Goal: Transaction & Acquisition: Book appointment/travel/reservation

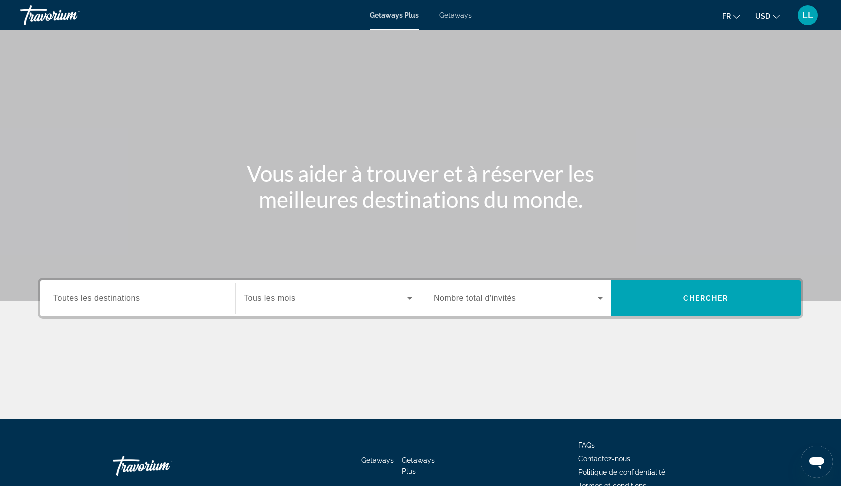
click at [465, 17] on span "Getaways" at bounding box center [455, 15] width 33 height 8
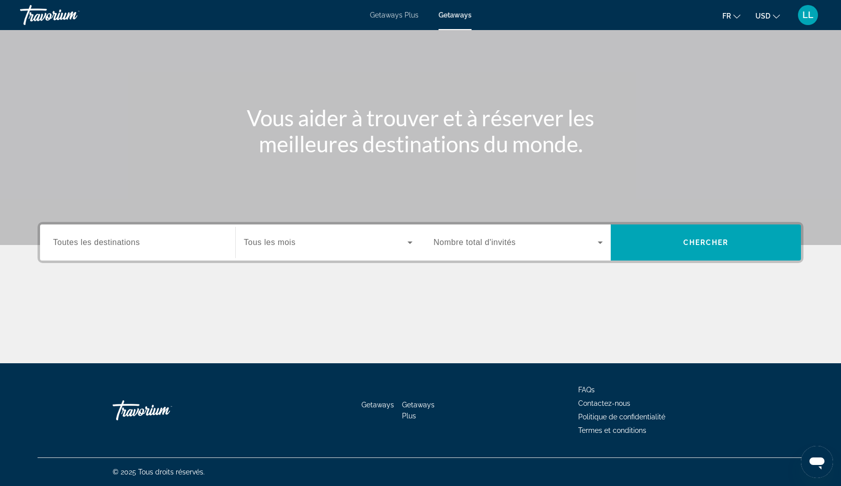
scroll to position [56, 0]
click at [160, 240] on input "Destination Toutes les destinations" at bounding box center [137, 243] width 169 height 12
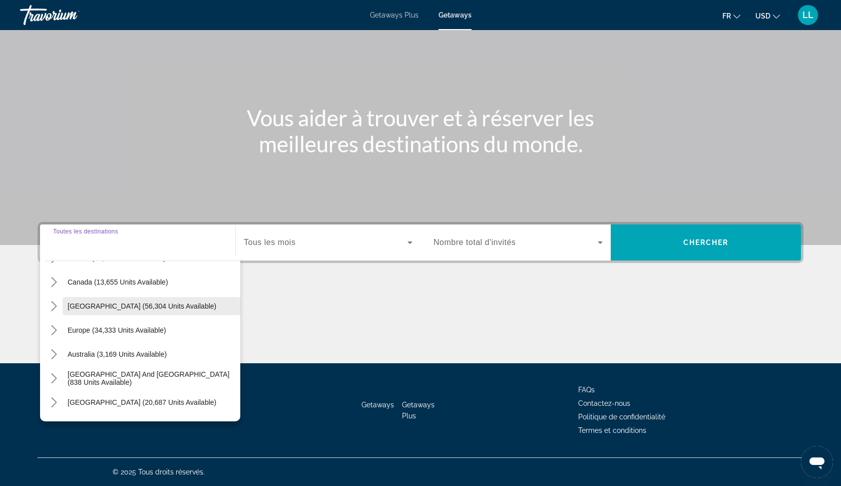
scroll to position [71, 0]
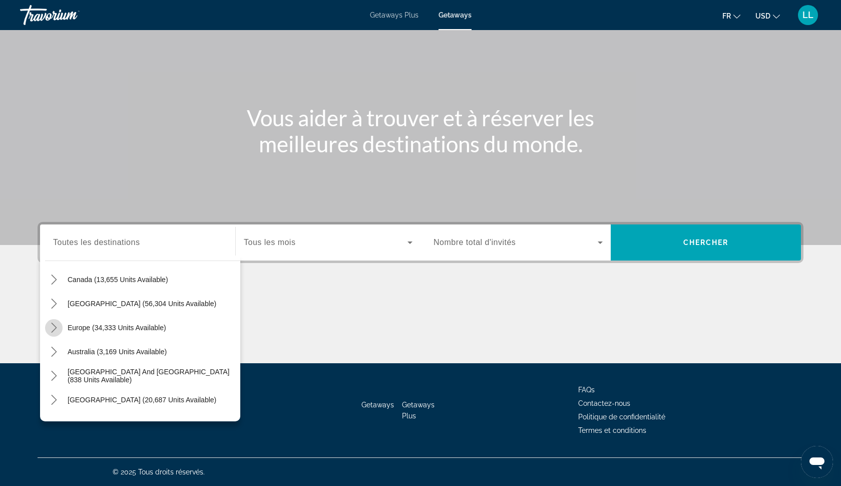
click at [56, 326] on icon "Toggle Europe (34,333 units available) submenu" at bounding box center [54, 328] width 10 height 10
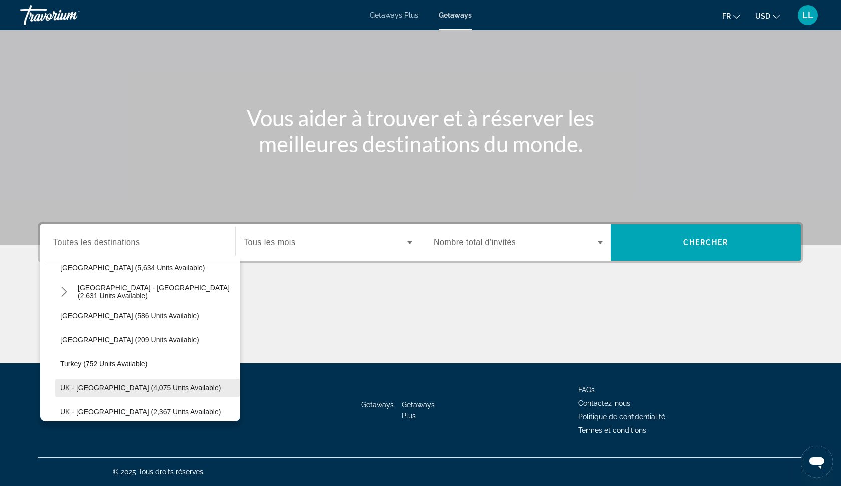
scroll to position [528, 0]
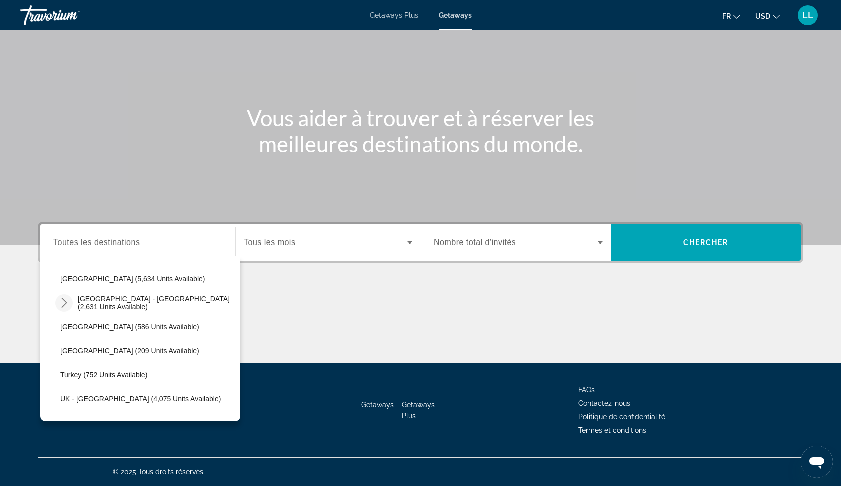
click at [65, 300] on icon "Toggle Spain - Canary Islands (2,631 units available) submenu" at bounding box center [64, 302] width 6 height 10
click at [62, 304] on icon "Toggle Spain - Canary Islands (2,631 units available) submenu" at bounding box center [64, 303] width 10 height 6
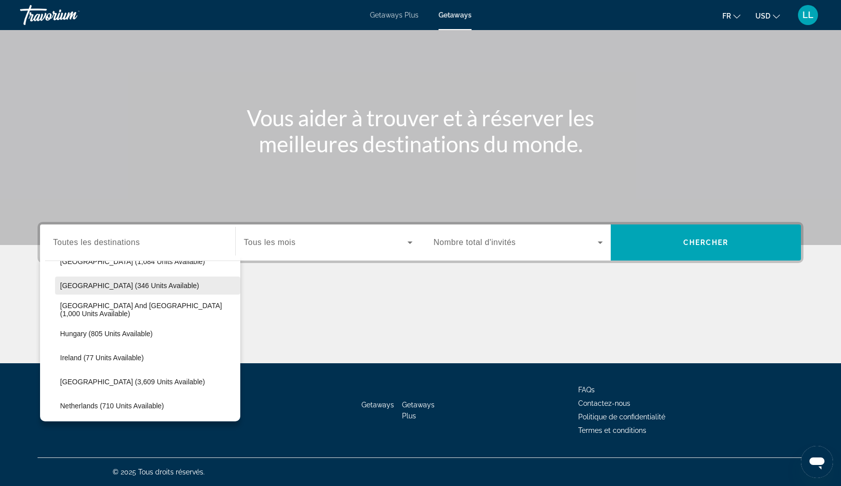
scroll to position [306, 0]
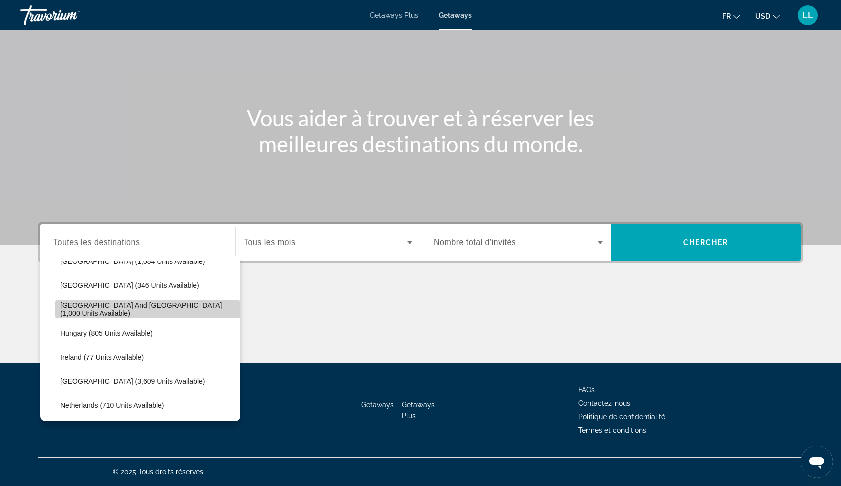
click at [62, 311] on span "[GEOGRAPHIC_DATA] and [GEOGRAPHIC_DATA] (1,000 units available)" at bounding box center [147, 309] width 175 height 16
type input "**********"
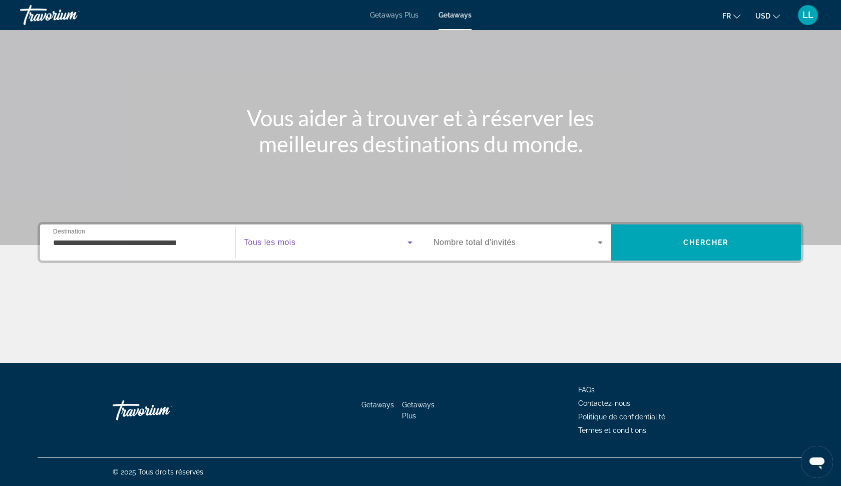
click at [352, 243] on span "Search widget" at bounding box center [326, 242] width 164 height 12
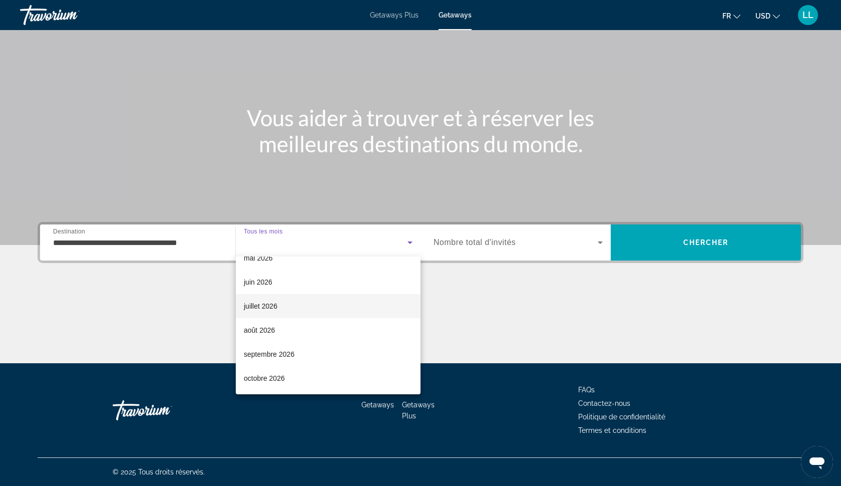
scroll to position [207, 0]
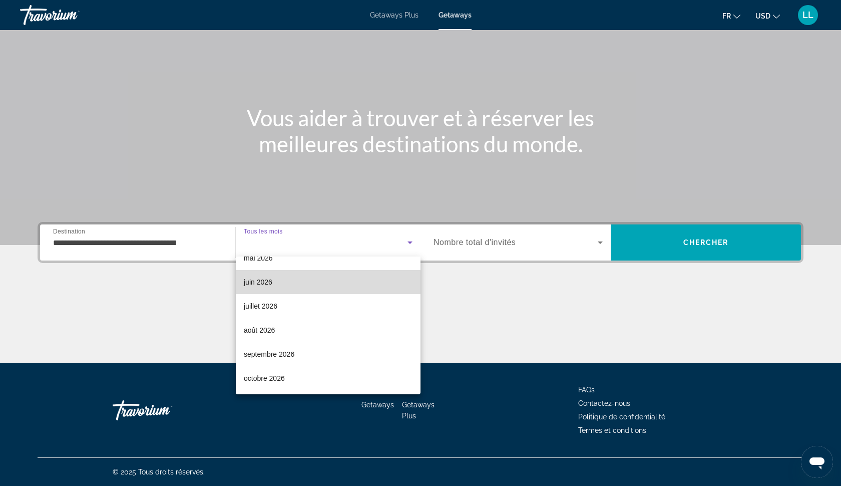
click at [297, 282] on mat-option "juin 2026" at bounding box center [328, 282] width 185 height 24
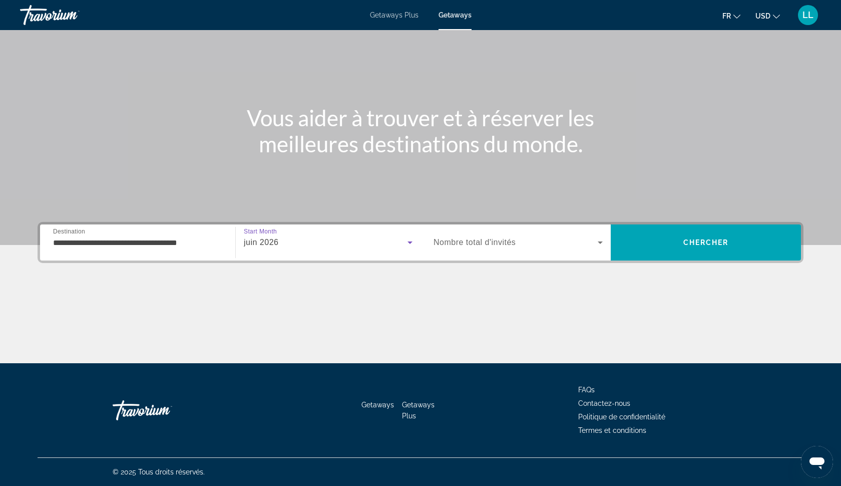
click at [307, 248] on div "juin 2026" at bounding box center [326, 242] width 164 height 12
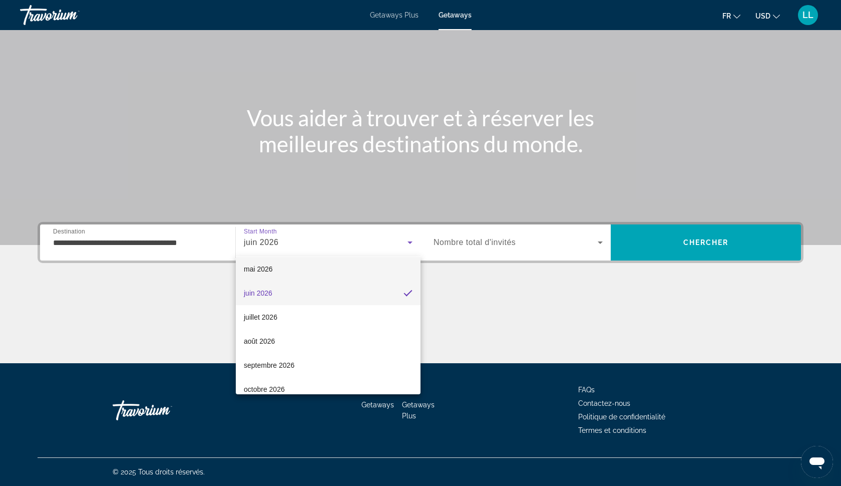
scroll to position [199, 0]
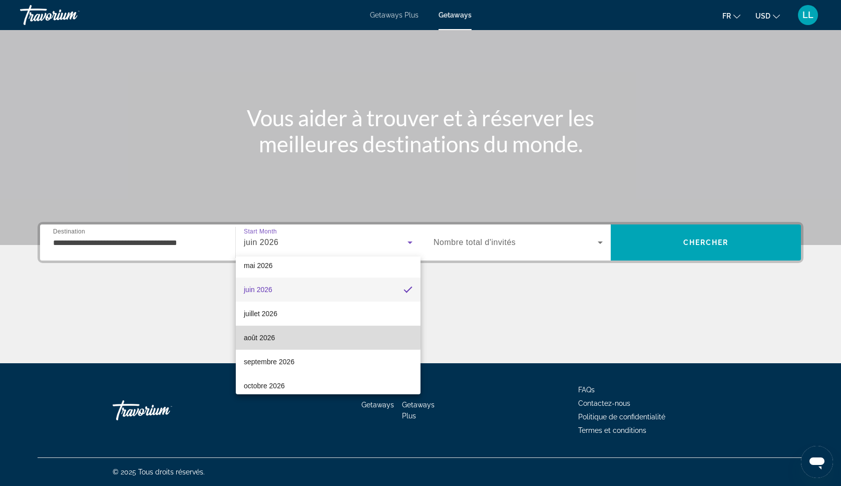
click at [292, 332] on mat-option "août 2026" at bounding box center [328, 338] width 185 height 24
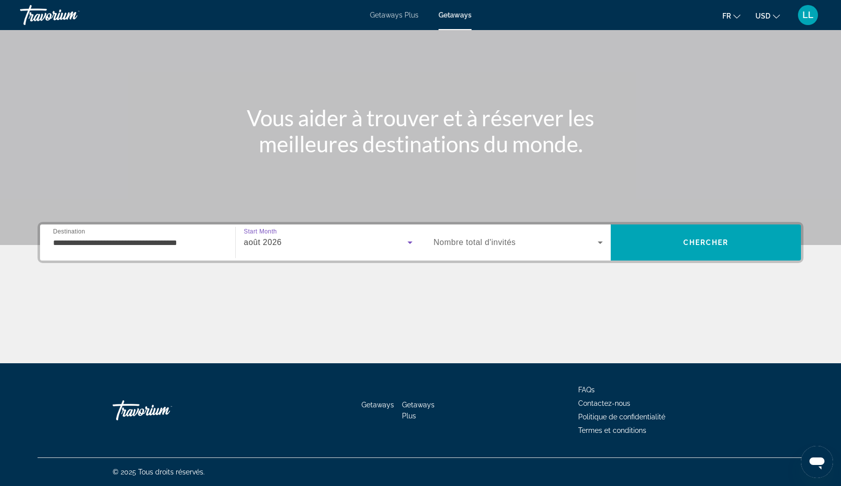
click at [463, 242] on span "Nombre total d'invités" at bounding box center [475, 242] width 82 height 9
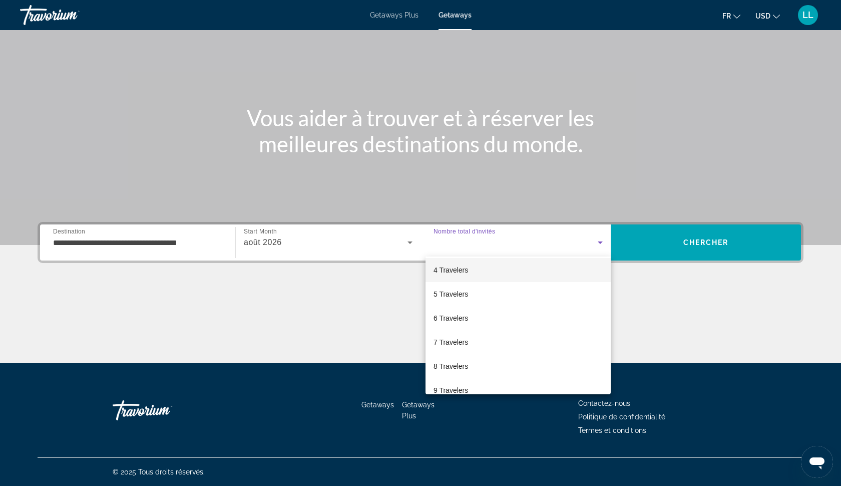
scroll to position [81, 0]
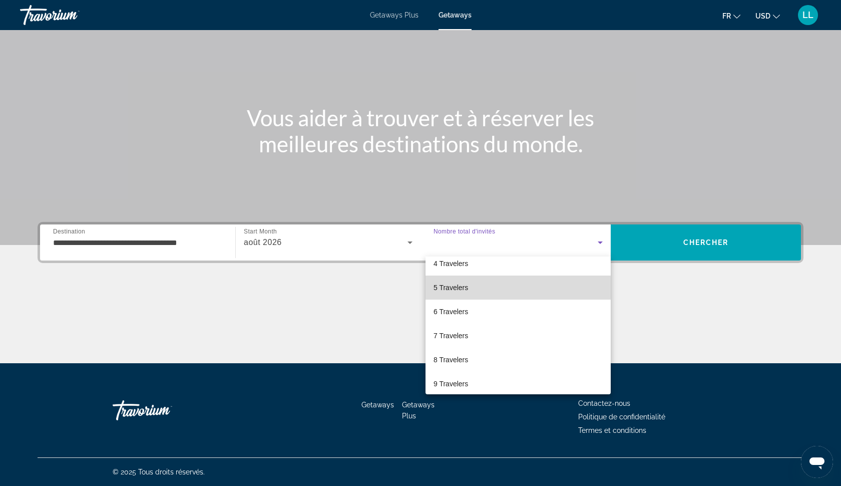
click at [478, 288] on mat-option "5 Travelers" at bounding box center [518, 287] width 185 height 24
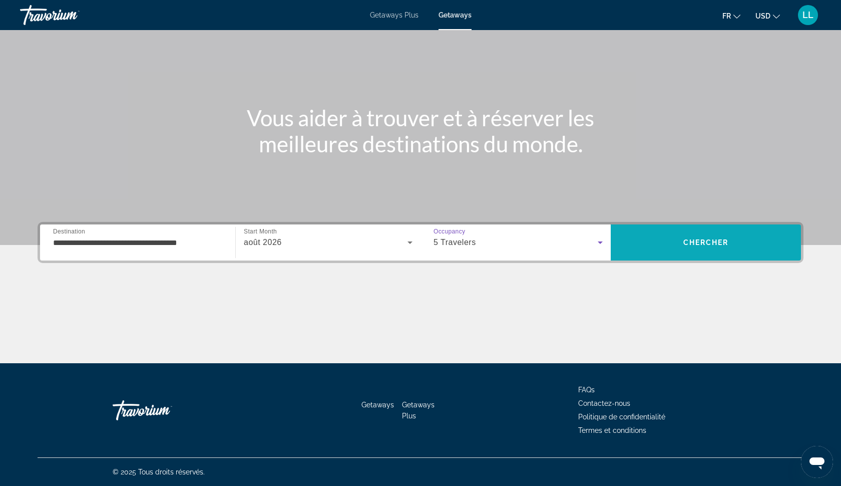
click at [643, 248] on span "Search" at bounding box center [706, 242] width 190 height 24
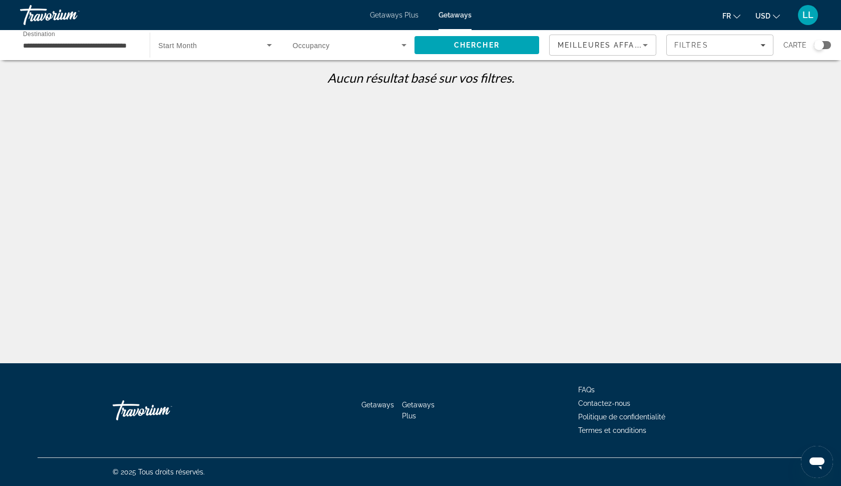
click at [236, 43] on span "Search widget" at bounding box center [212, 45] width 108 height 12
click at [223, 80] on mat-option "Tous les mois" at bounding box center [215, 75] width 130 height 24
click at [468, 36] on span "Search" at bounding box center [477, 45] width 125 height 24
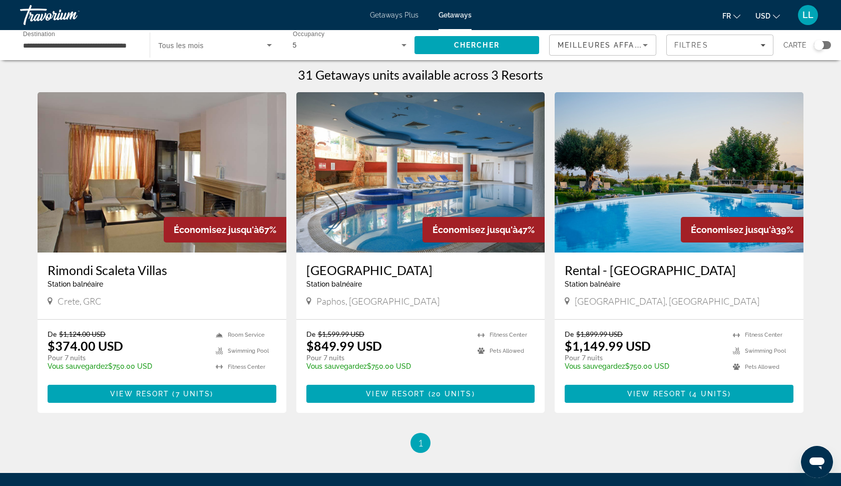
scroll to position [2, 0]
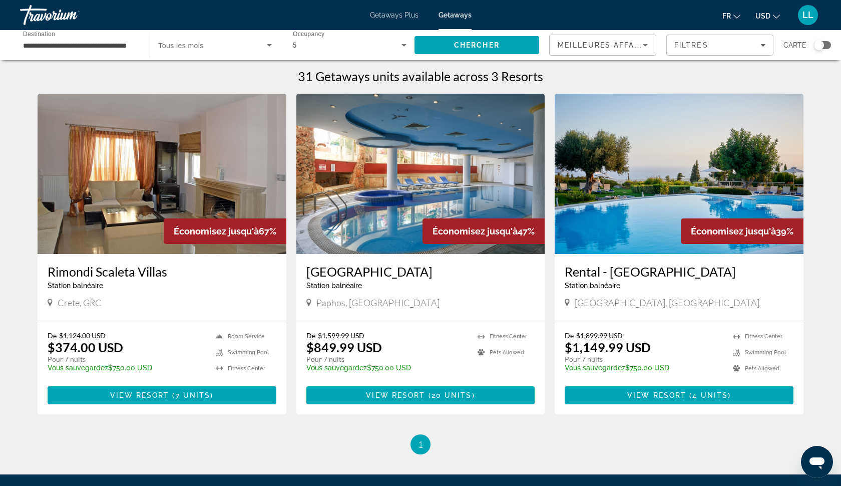
click at [379, 273] on h3 "[GEOGRAPHIC_DATA]" at bounding box center [421, 271] width 229 height 15
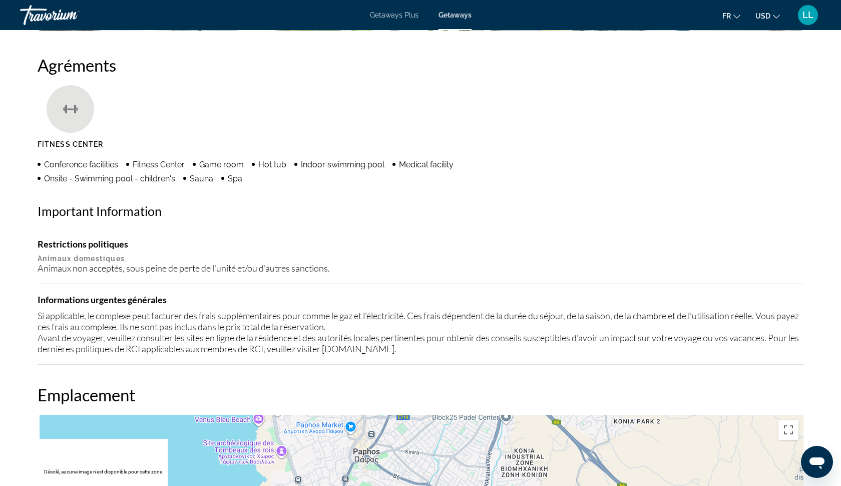
scroll to position [776, 0]
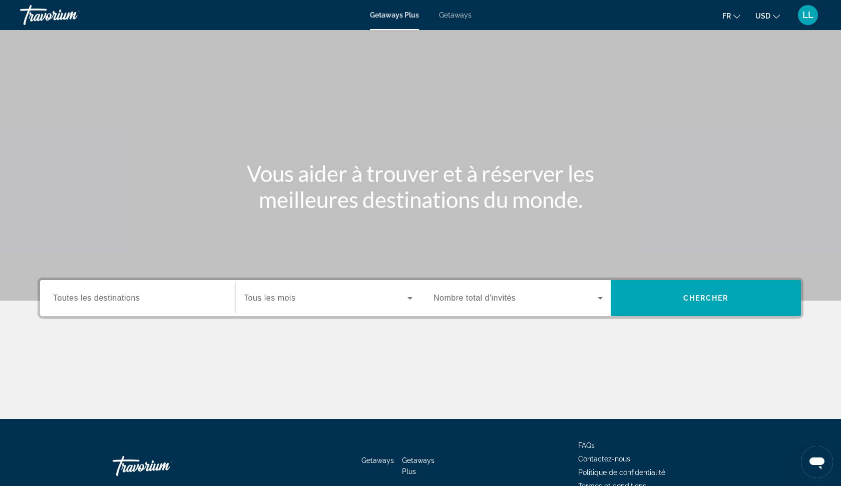
click at [189, 305] on div "Search widget" at bounding box center [137, 298] width 169 height 29
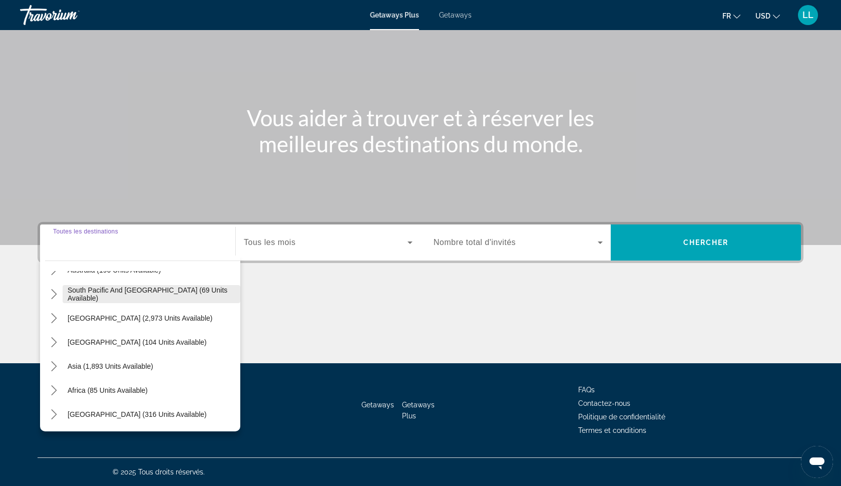
scroll to position [56, 0]
click at [55, 391] on icon "Toggle Africa (85 units available) submenu" at bounding box center [54, 390] width 10 height 10
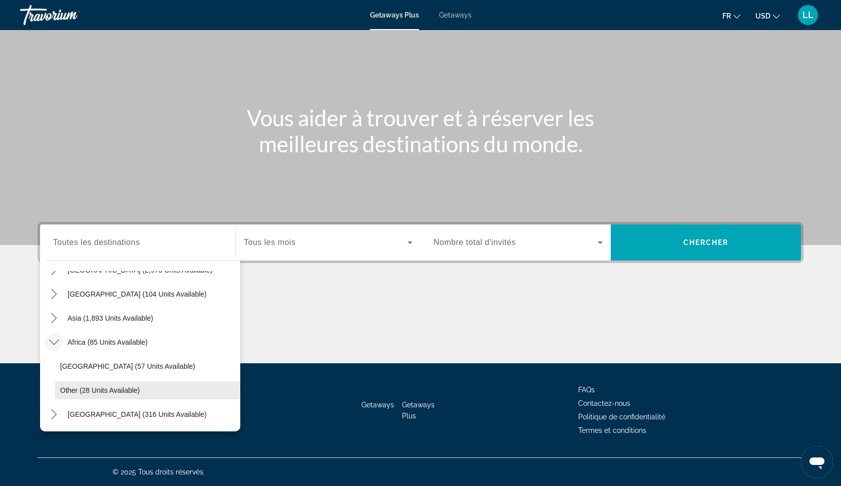
scroll to position [210, 0]
click at [462, 9] on div "Getaways Plus Getaways fr English Español Français Italiano Português русский U…" at bounding box center [420, 15] width 841 height 26
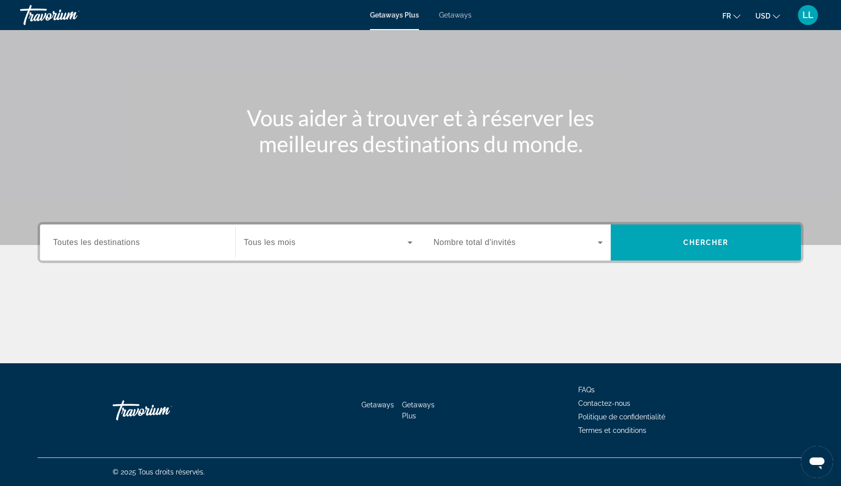
click at [456, 15] on span "Getaways" at bounding box center [455, 15] width 33 height 8
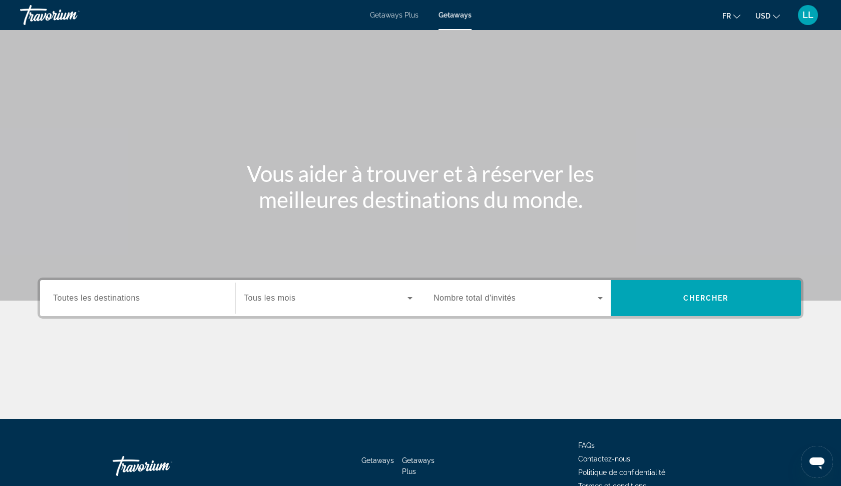
click at [198, 304] on input "Destination Toutes les destinations" at bounding box center [137, 298] width 169 height 12
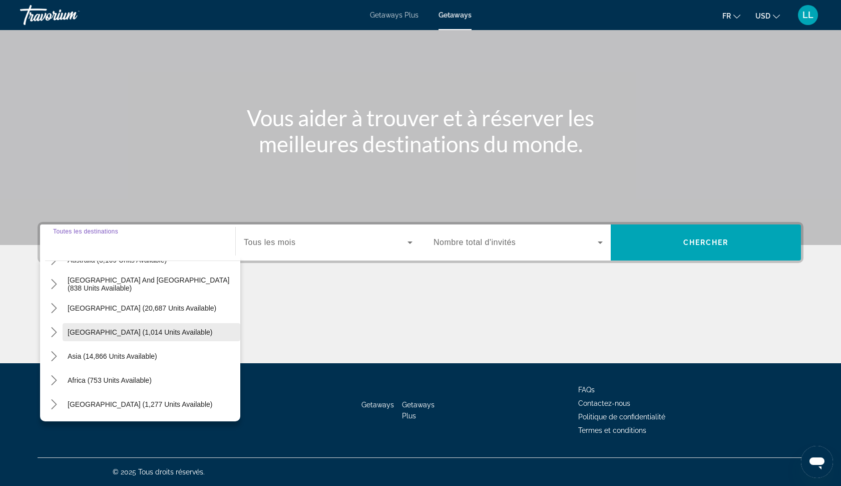
scroll to position [56, 0]
click at [55, 379] on icon "Toggle Africa (753 units available) submenu" at bounding box center [54, 380] width 6 height 10
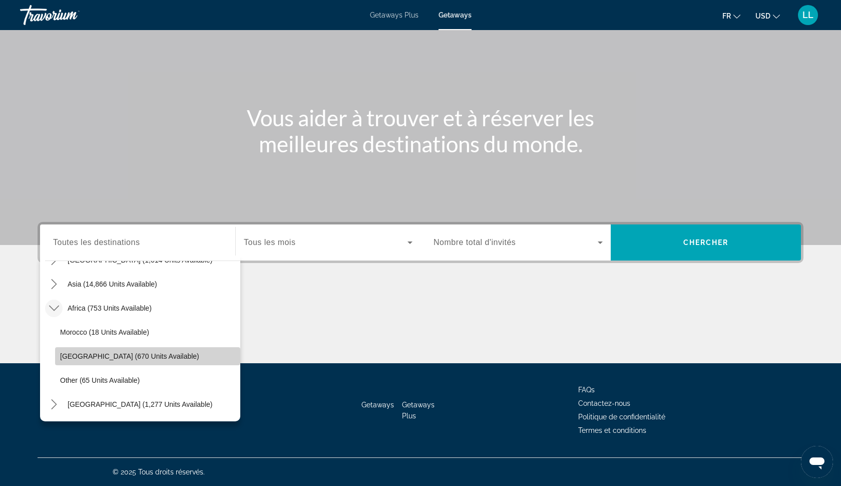
click at [90, 357] on span "South Africa (670 units available)" at bounding box center [129, 356] width 139 height 8
type input "**********"
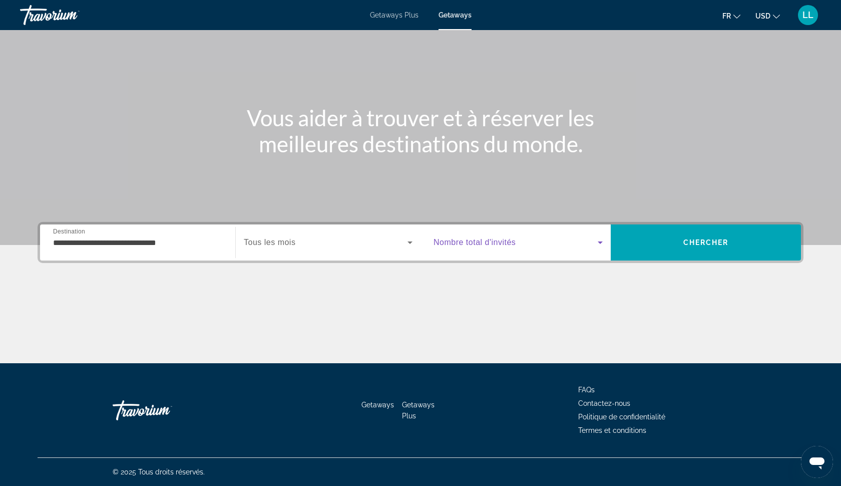
click at [527, 241] on span "Search widget" at bounding box center [516, 242] width 164 height 12
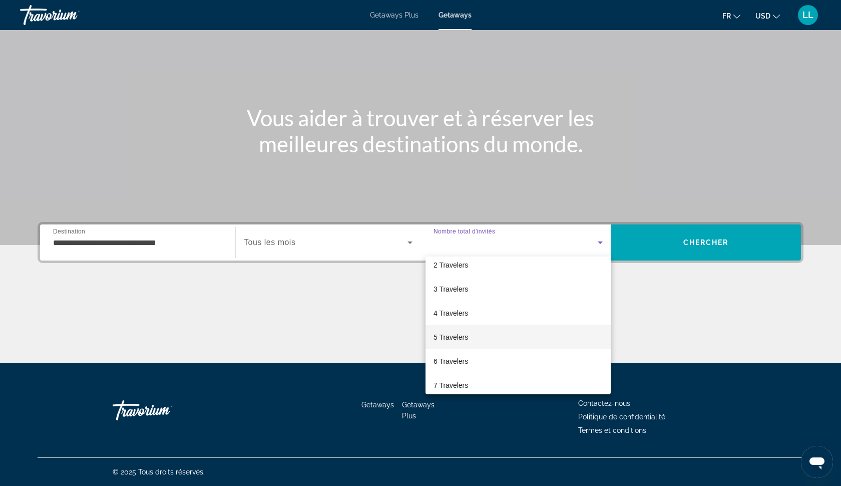
scroll to position [36, 0]
click at [468, 336] on span "5 Travelers" at bounding box center [451, 333] width 35 height 12
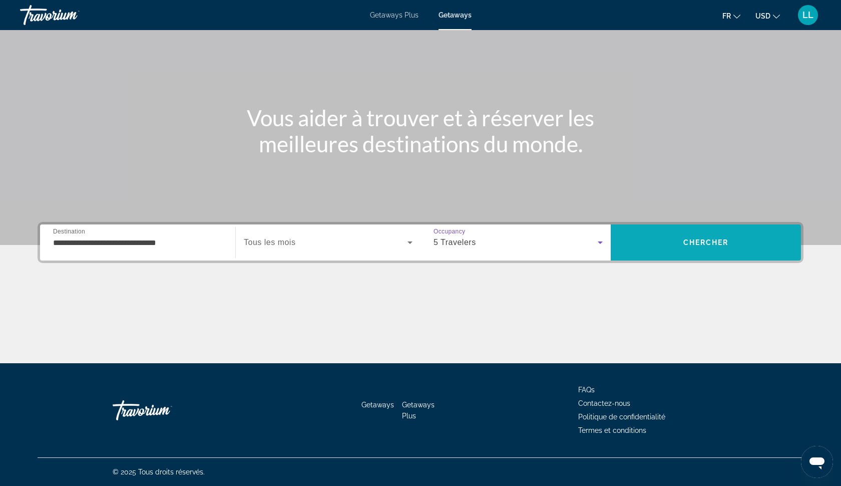
click at [645, 244] on span "Search" at bounding box center [706, 242] width 190 height 24
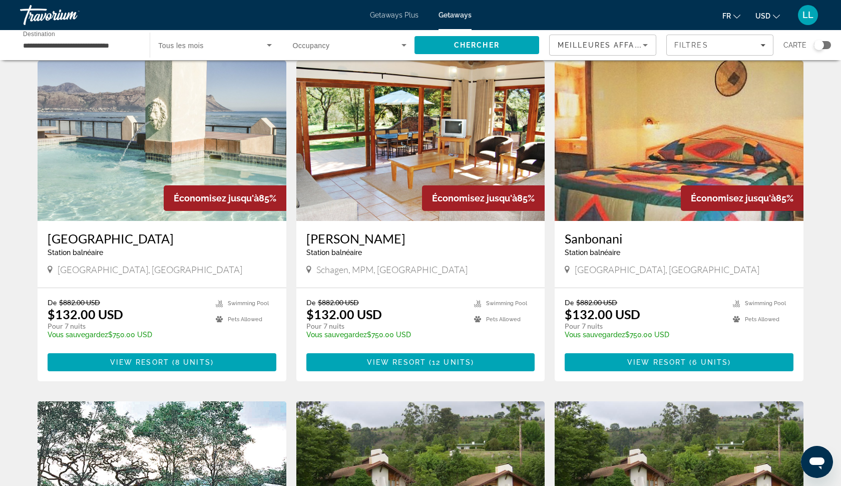
scroll to position [38, 0]
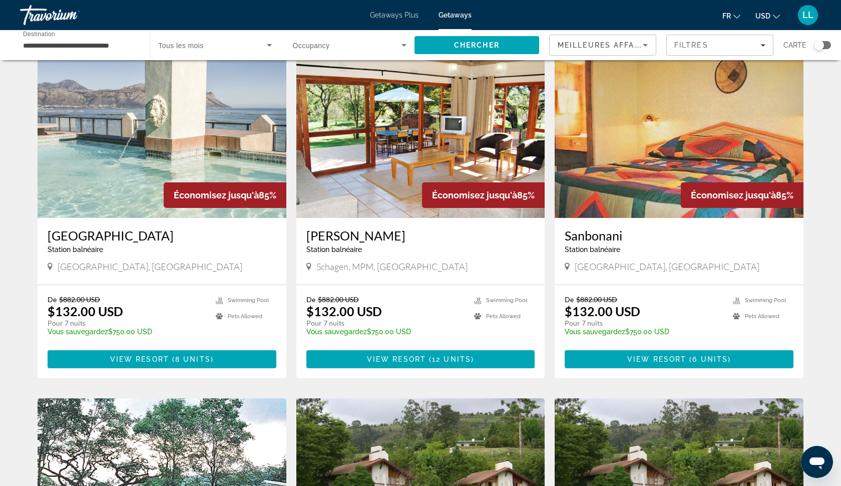
click at [773, 17] on icon "Change currency" at bounding box center [776, 16] width 7 height 7
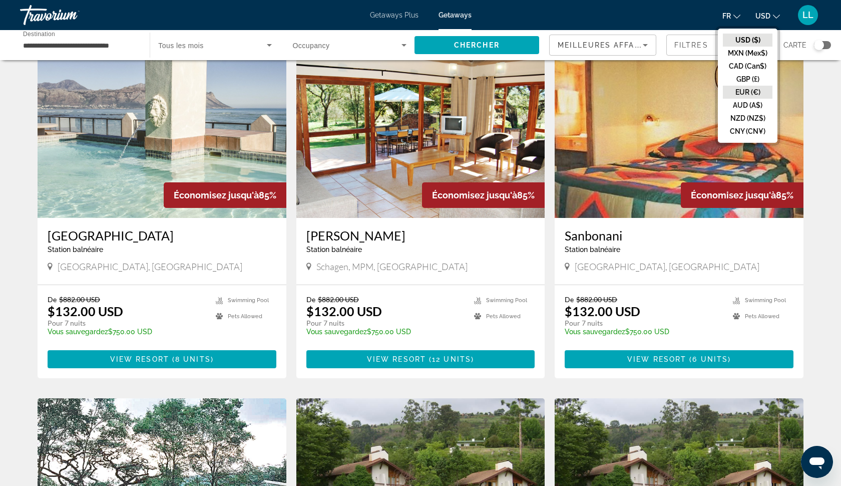
click at [748, 90] on button "EUR (€)" at bounding box center [748, 92] width 50 height 13
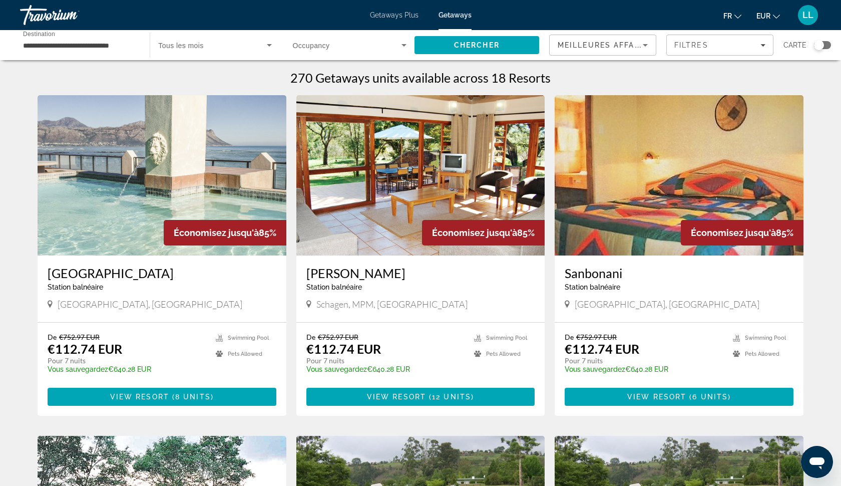
click at [100, 273] on h3 "Strand Pavilion Resort" at bounding box center [162, 272] width 229 height 15
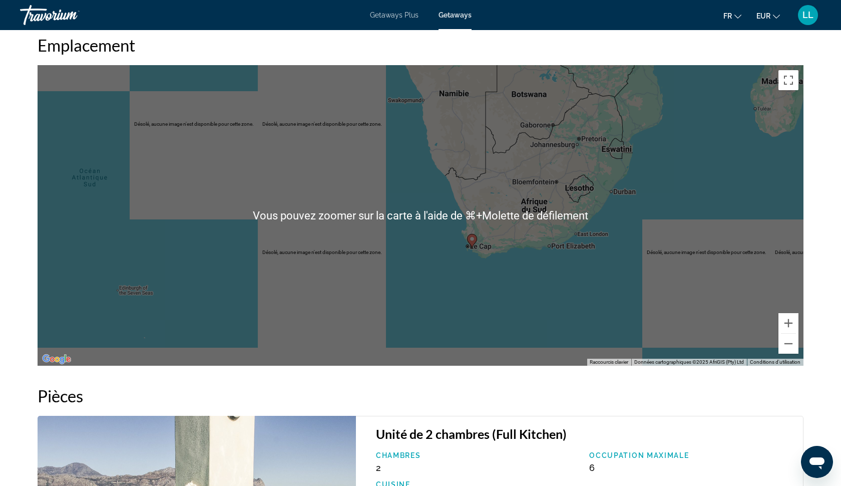
scroll to position [1398, 0]
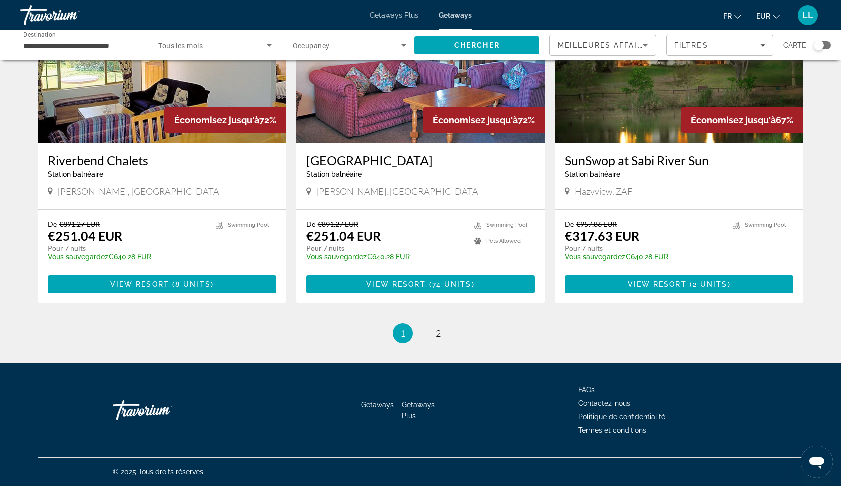
scroll to position [1138, 0]
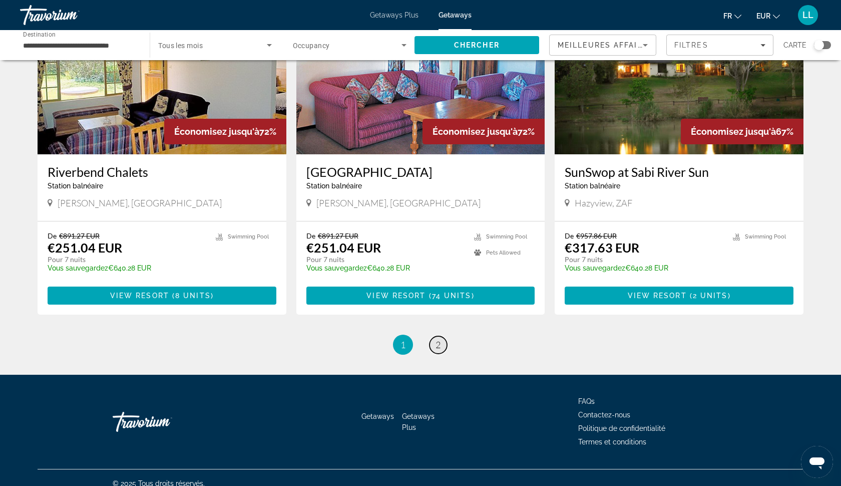
click at [433, 343] on link "page 2" at bounding box center [439, 345] width 18 height 18
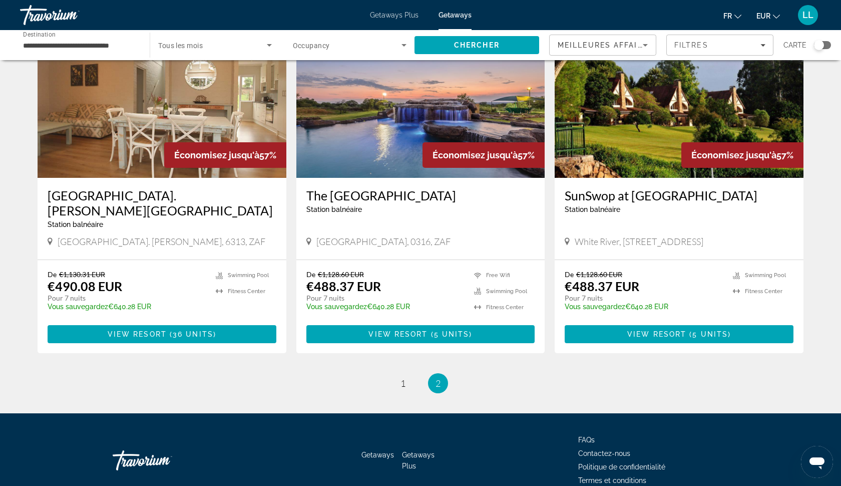
scroll to position [419, 0]
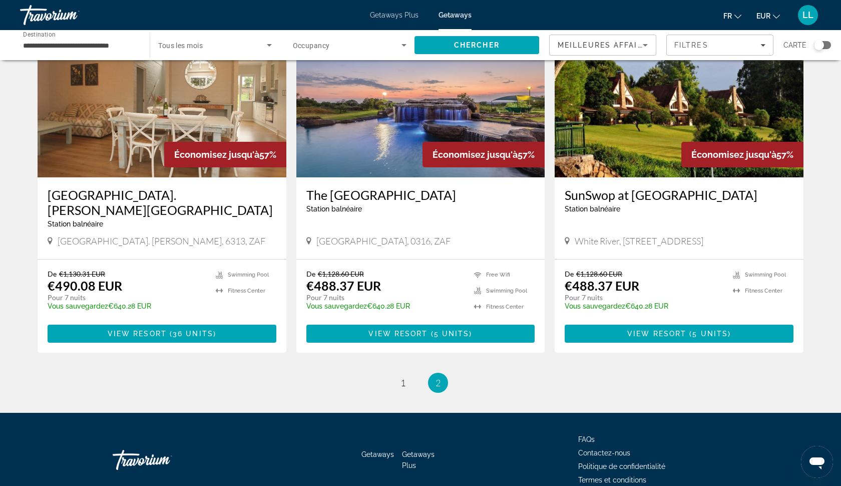
click at [110, 45] on input "**********" at bounding box center [80, 46] width 114 height 12
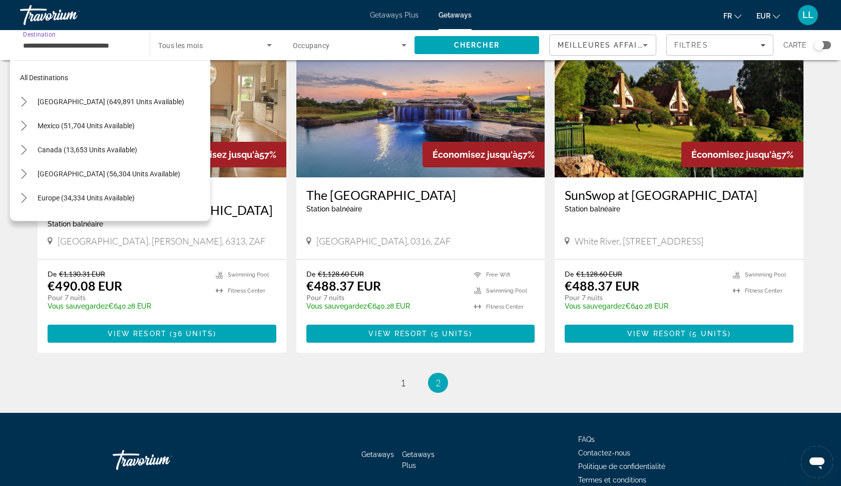
scroll to position [234, 0]
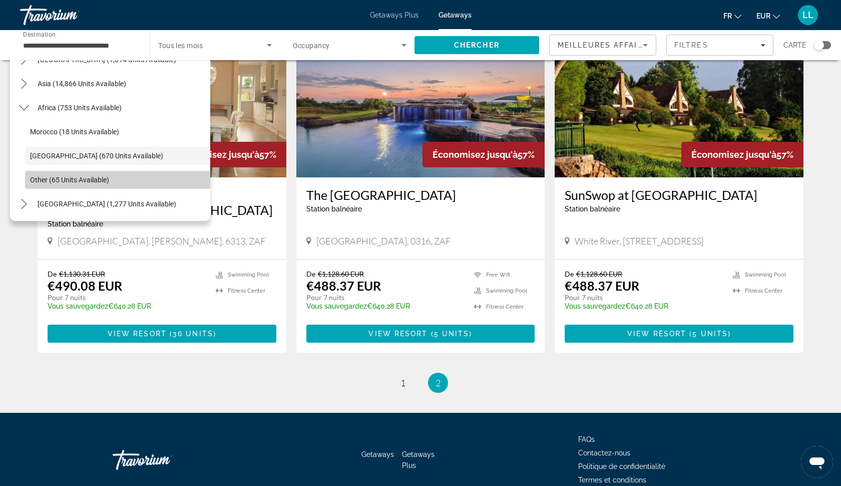
click at [33, 178] on span "Other (65 units available)" at bounding box center [69, 180] width 79 height 8
type input "**********"
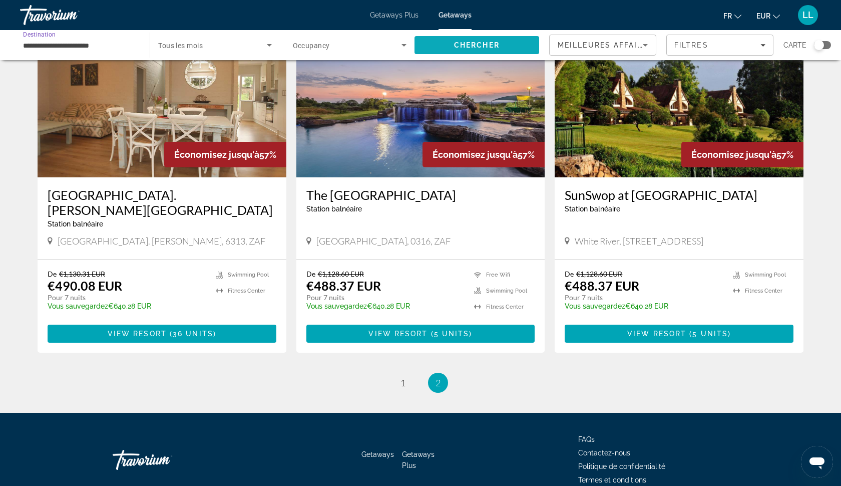
click at [448, 42] on span "Search" at bounding box center [477, 45] width 125 height 24
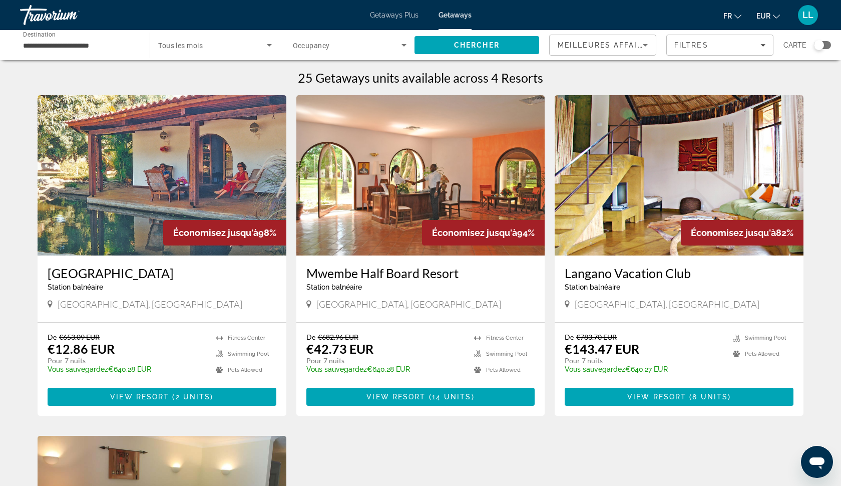
click at [399, 18] on span "Getaways Plus" at bounding box center [394, 15] width 49 height 8
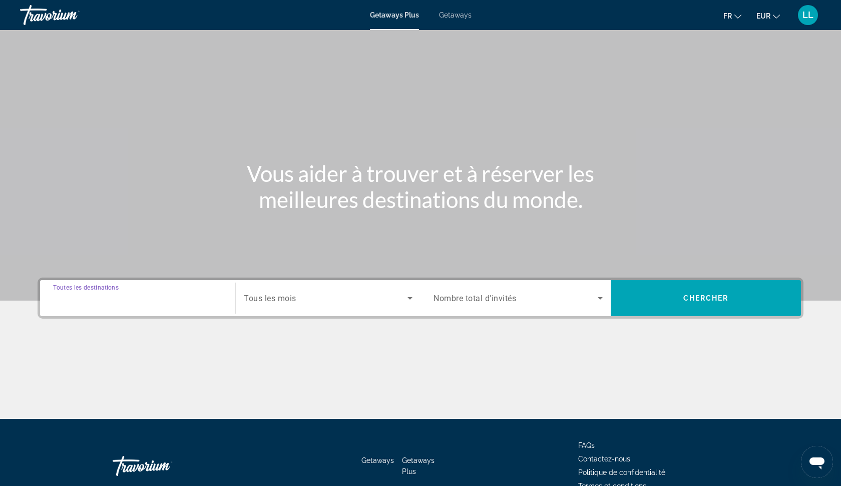
click at [159, 293] on input "Destination Toutes les destinations" at bounding box center [137, 298] width 169 height 12
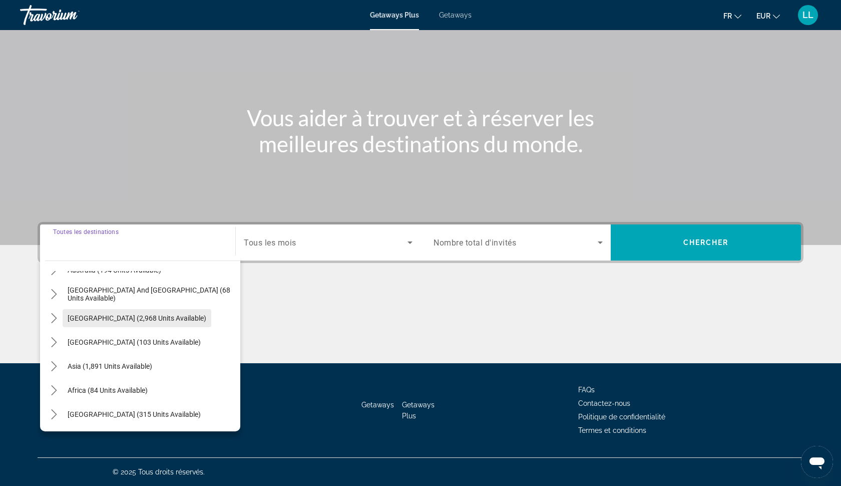
scroll to position [162, 0]
click at [60, 390] on mat-icon "Toggle Africa (84 units available) submenu" at bounding box center [54, 391] width 18 height 18
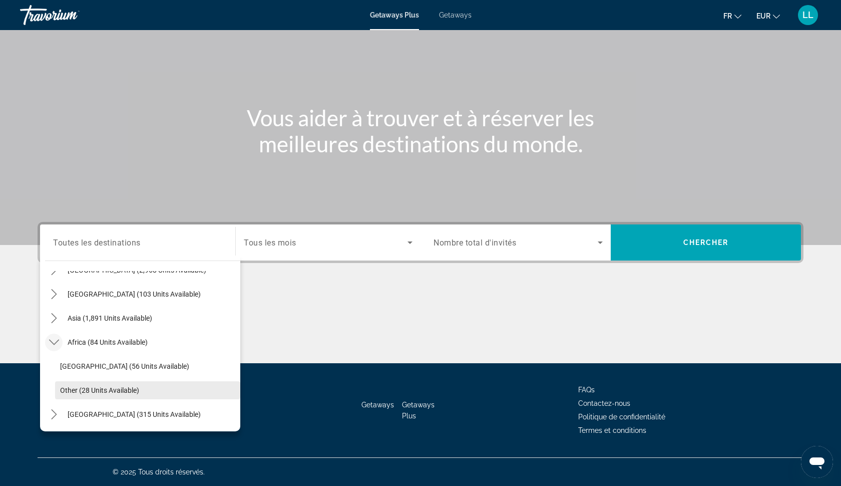
scroll to position [210, 0]
click at [67, 392] on span "Other (28 units available)" at bounding box center [99, 390] width 79 height 8
type input "**********"
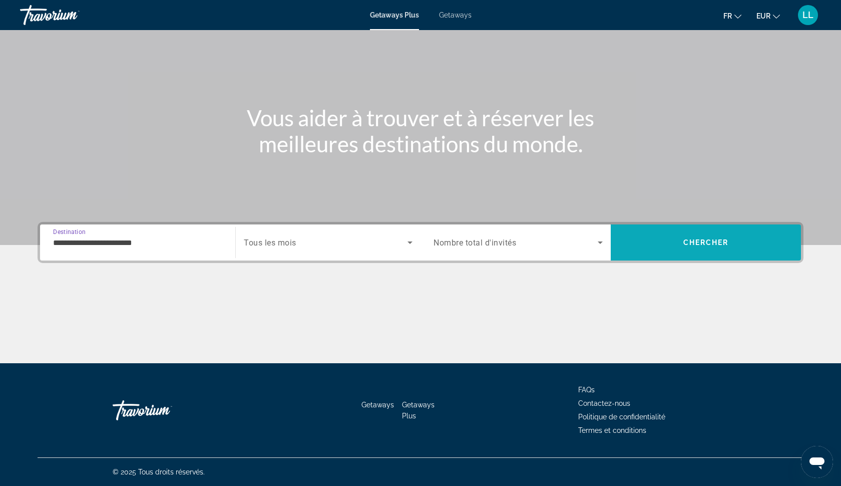
click at [666, 238] on span "Search" at bounding box center [706, 242] width 190 height 24
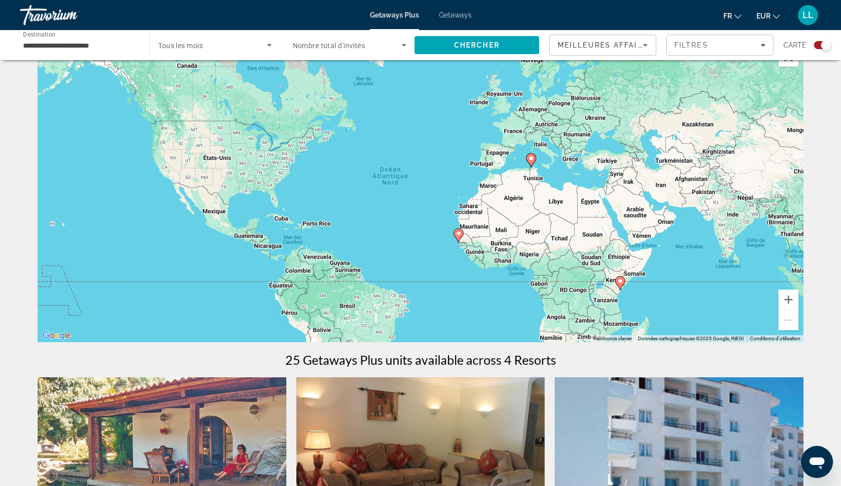
scroll to position [32, 0]
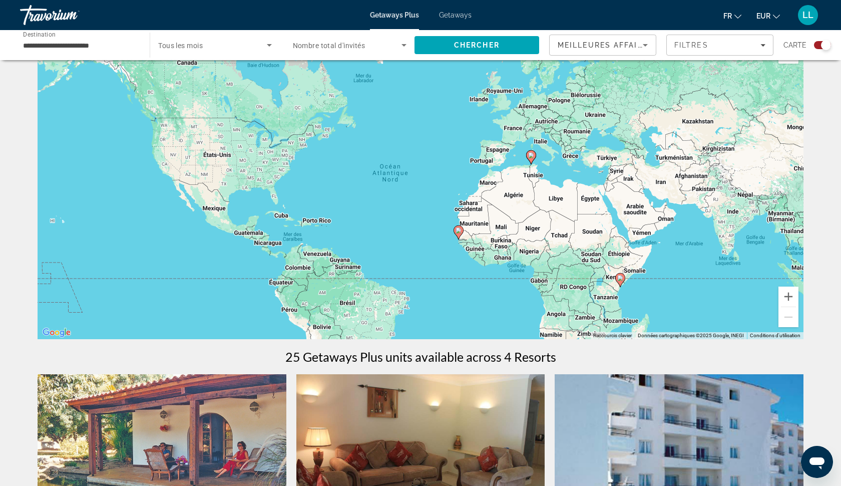
click at [622, 279] on image "Main content" at bounding box center [621, 278] width 6 height 6
type input "**********"
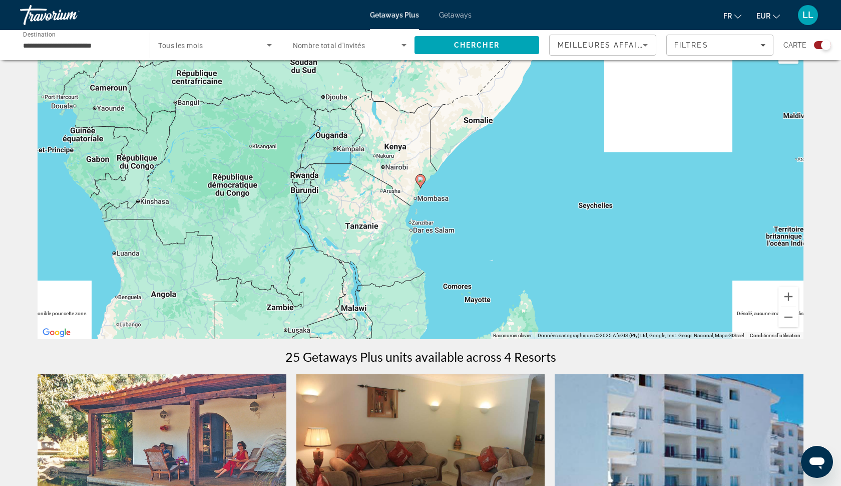
scroll to position [33, 0]
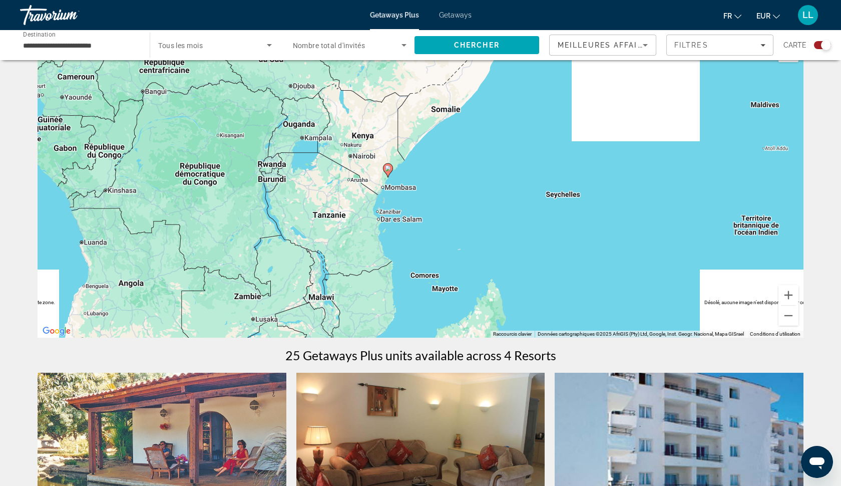
drag, startPoint x: 412, startPoint y: 233, endPoint x: 379, endPoint y: 226, distance: 33.9
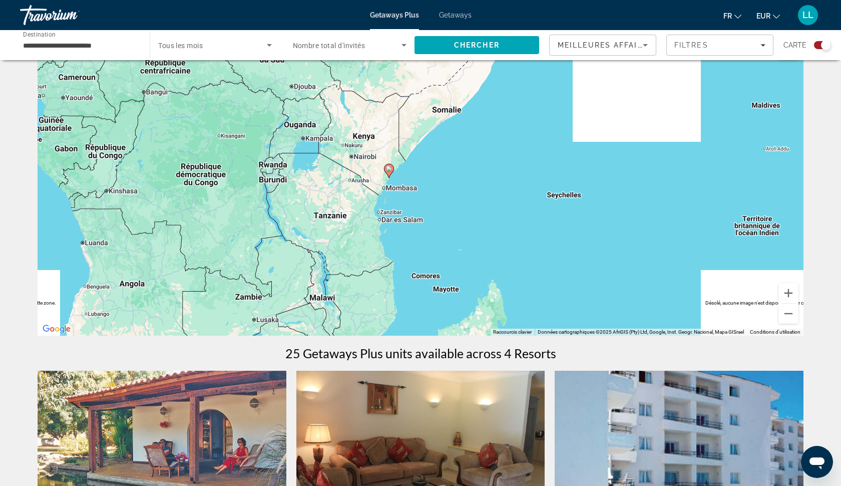
scroll to position [35, 0]
click at [390, 217] on div "Pour activer le glissement avec le clavier, appuyez sur Alt+Entrée. Une fois ce…" at bounding box center [421, 185] width 766 height 300
click at [467, 8] on div "Getaways Plus Getaways fr English Español Français Italiano Português русский E…" at bounding box center [420, 15] width 841 height 26
click at [454, 14] on span "Getaways" at bounding box center [455, 15] width 33 height 8
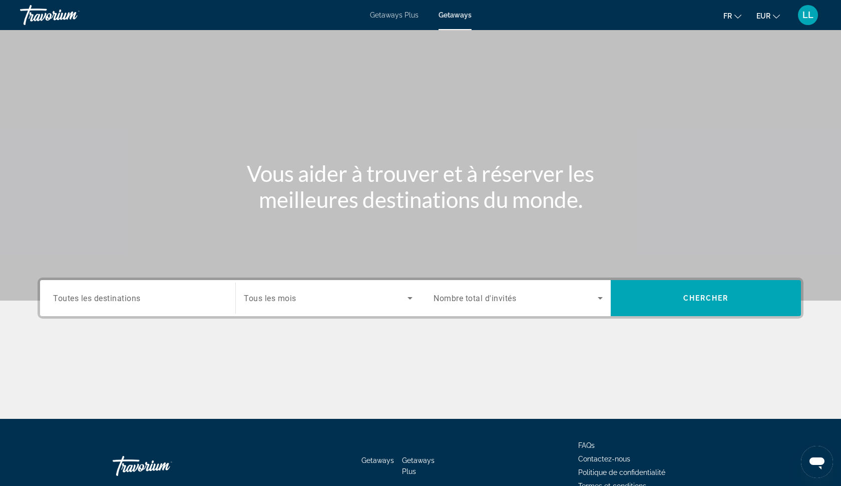
click at [180, 305] on div "Search widget" at bounding box center [137, 298] width 169 height 29
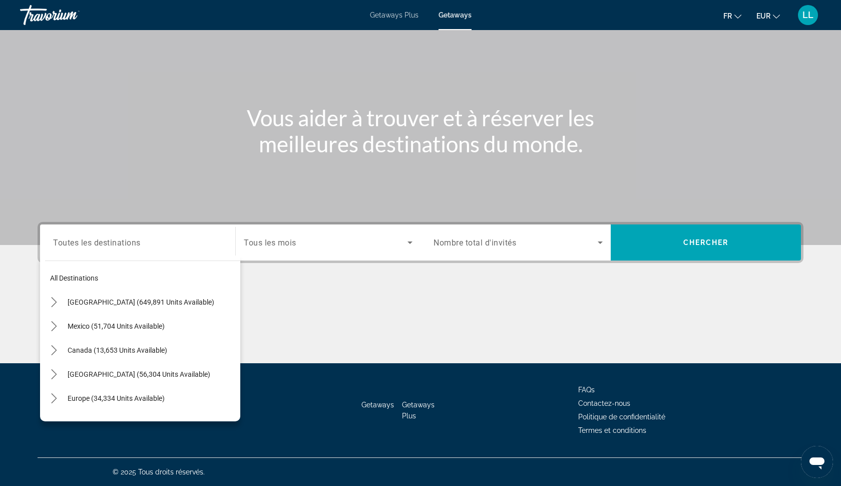
click at [340, 319] on div "Main content" at bounding box center [421, 325] width 766 height 75
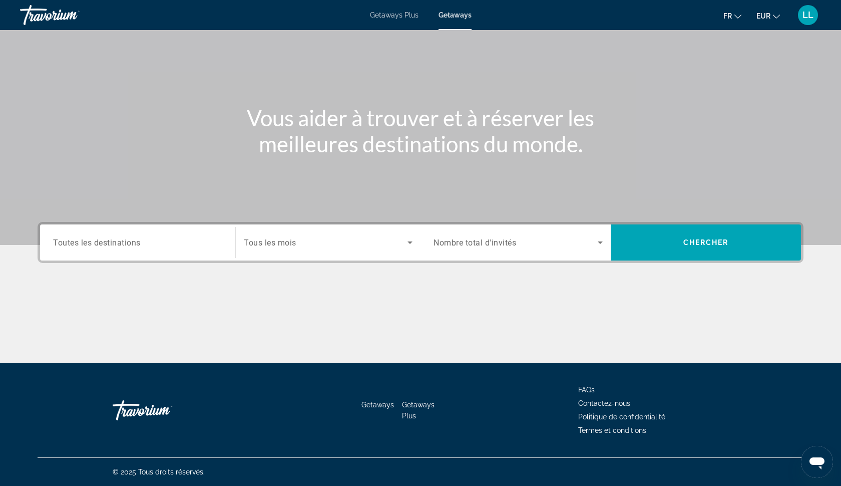
click at [138, 241] on span "Toutes les destinations" at bounding box center [97, 242] width 88 height 10
click at [138, 241] on input "Destination Toutes les destinations" at bounding box center [137, 243] width 169 height 12
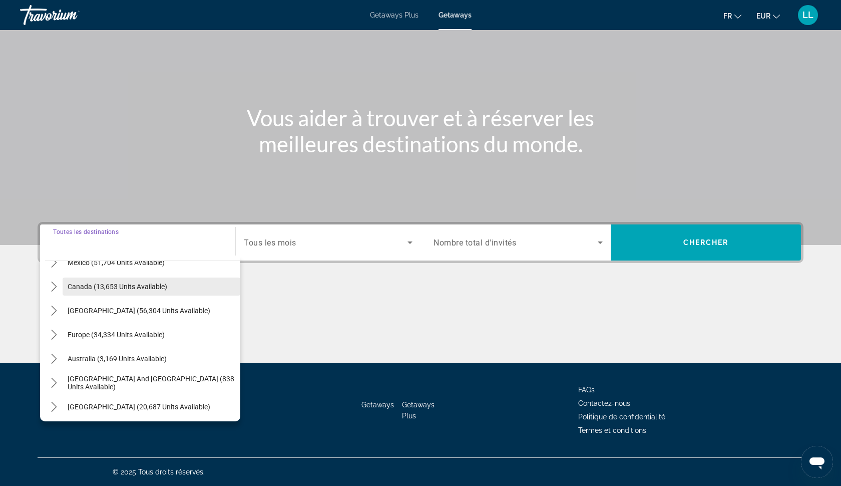
scroll to position [71, 0]
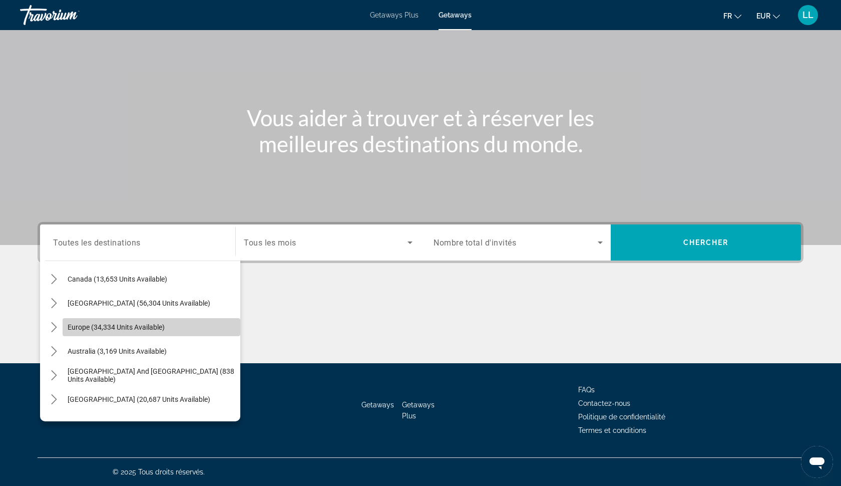
click at [93, 330] on span "Europe (34,334 units available)" at bounding box center [116, 327] width 97 height 8
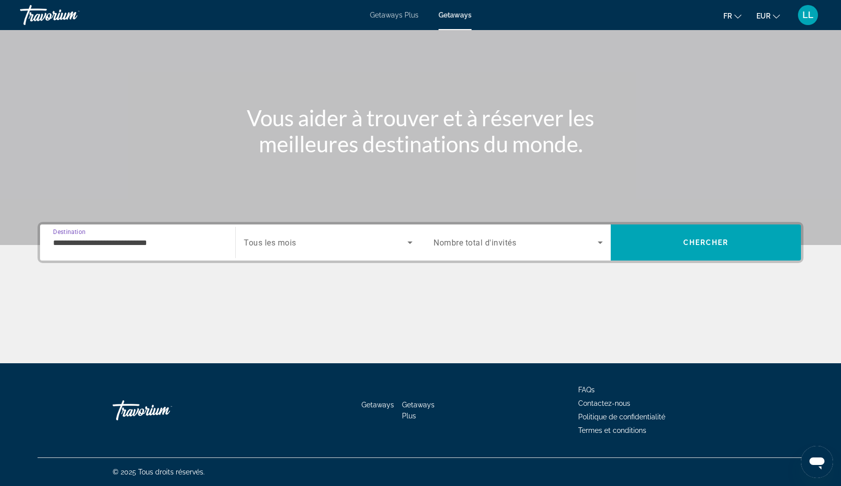
click at [123, 251] on div "**********" at bounding box center [137, 242] width 169 height 29
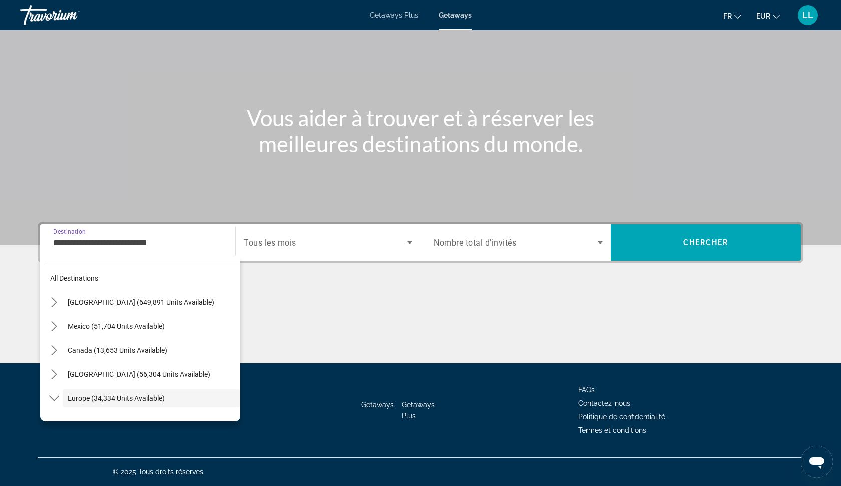
scroll to position [60, 0]
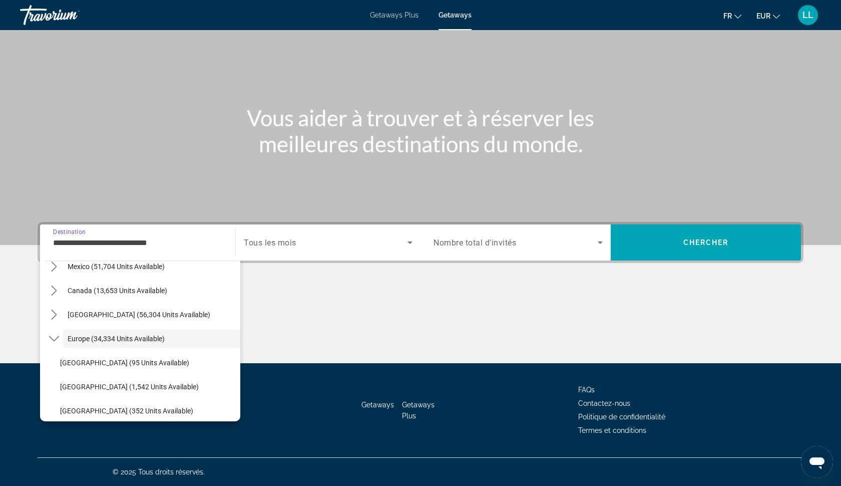
click at [123, 244] on input "**********" at bounding box center [137, 243] width 169 height 12
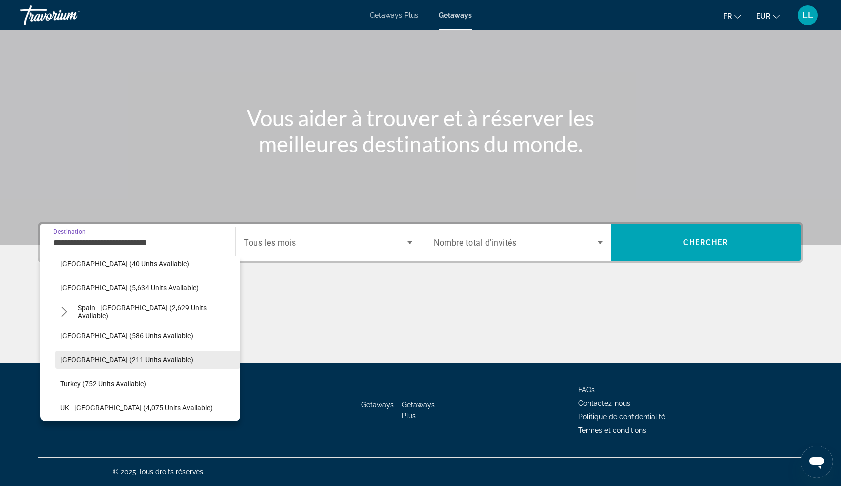
scroll to position [519, 0]
click at [63, 312] on icon "Toggle Spain - Canary Islands (2,629 units available) submenu" at bounding box center [64, 312] width 10 height 10
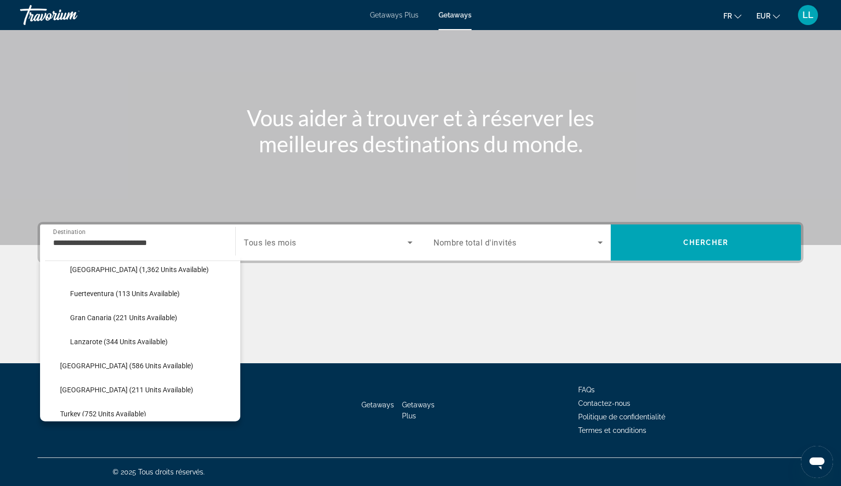
scroll to position [585, 0]
click at [99, 295] on span "Fuerteventura (113 units available)" at bounding box center [125, 294] width 110 height 8
type input "**********"
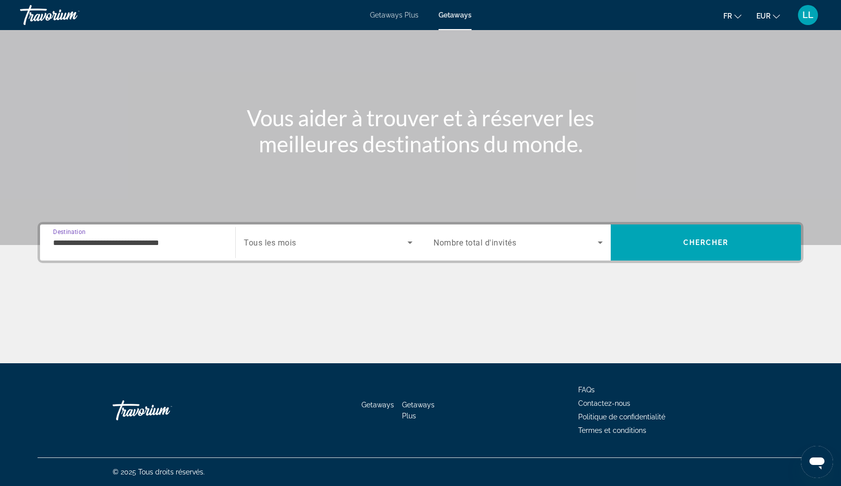
click at [559, 243] on span "Search widget" at bounding box center [516, 242] width 164 height 12
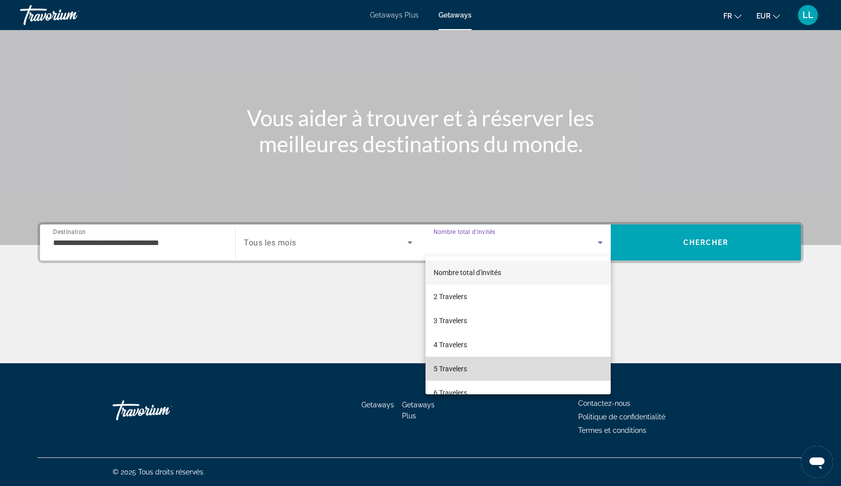
click at [456, 370] on span "5 Travelers" at bounding box center [451, 369] width 34 height 12
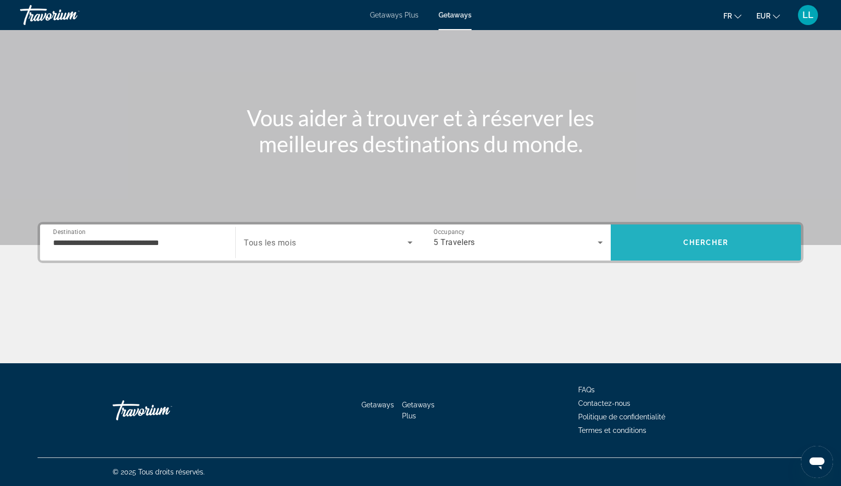
click at [696, 251] on span "Search" at bounding box center [706, 242] width 190 height 24
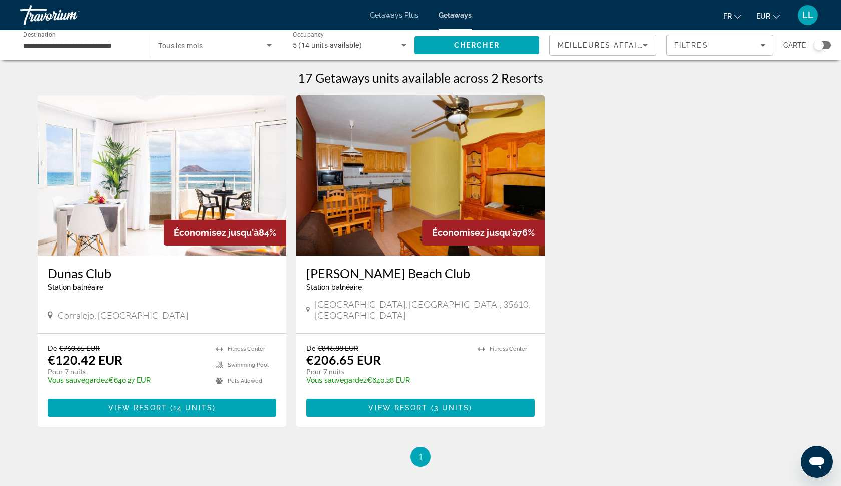
click at [124, 190] on img "Main content" at bounding box center [162, 175] width 249 height 160
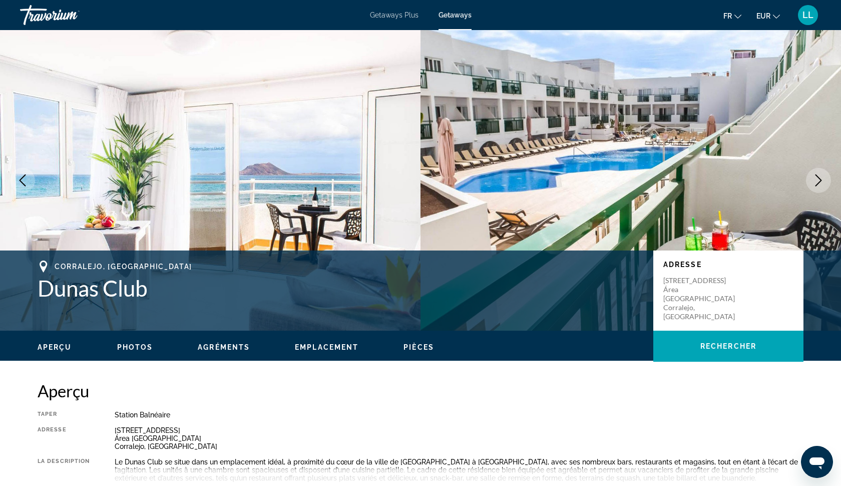
click at [314, 139] on img "Main content" at bounding box center [210, 180] width 421 height 300
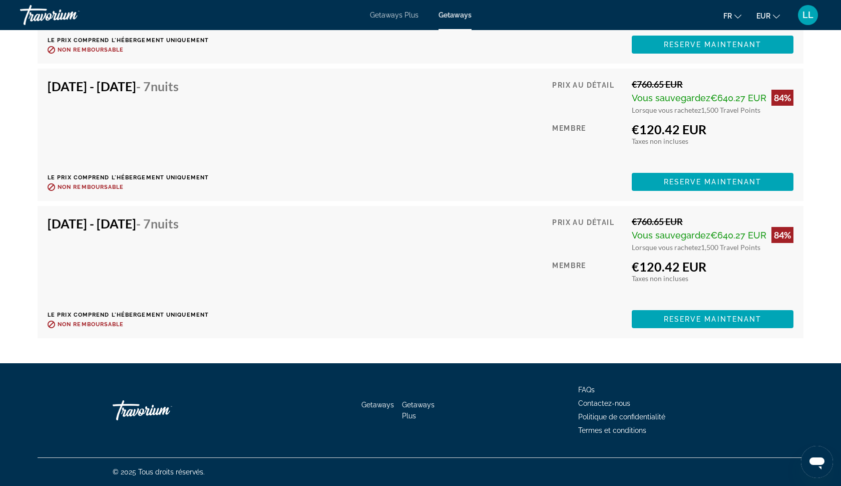
scroll to position [2395, 0]
